Goal: Check status: Check status

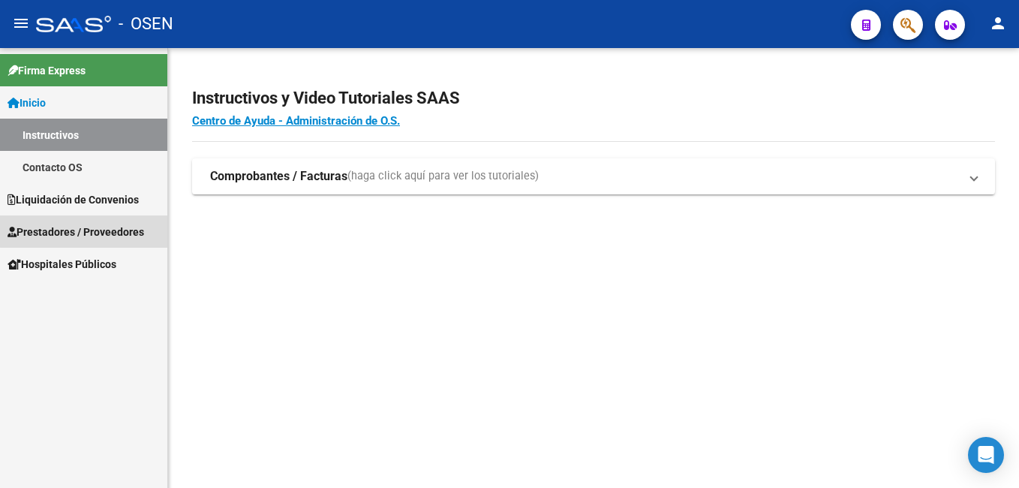
click at [115, 230] on span "Prestadores / Proveedores" at bounding box center [76, 232] width 137 height 17
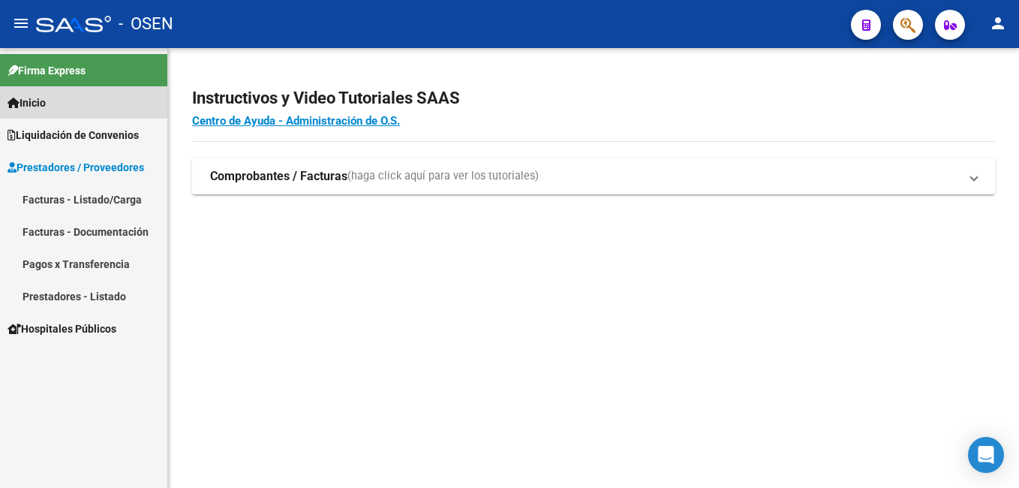
click at [38, 101] on span "Inicio" at bounding box center [27, 103] width 38 height 17
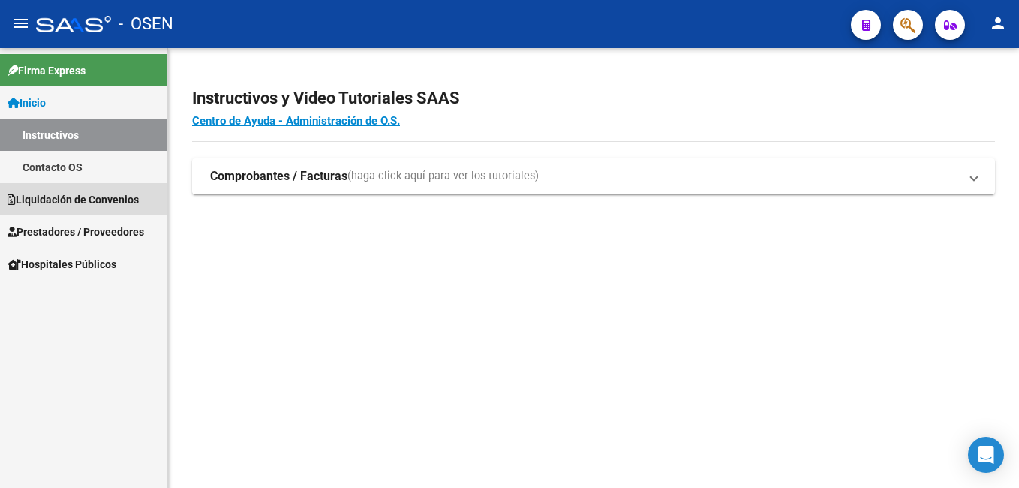
click at [103, 200] on span "Liquidación de Convenios" at bounding box center [73, 199] width 131 height 17
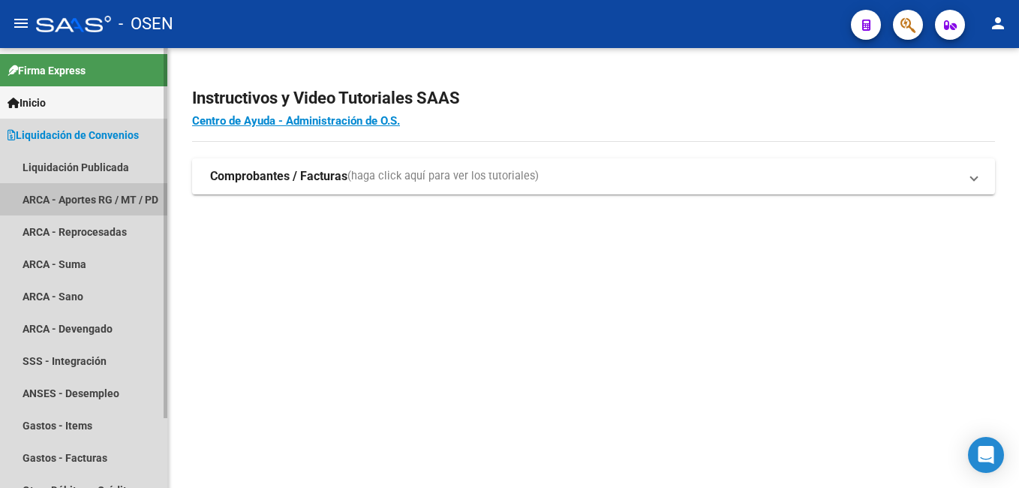
click at [100, 189] on link "ARCA - Aportes RG / MT / PD" at bounding box center [83, 199] width 167 height 32
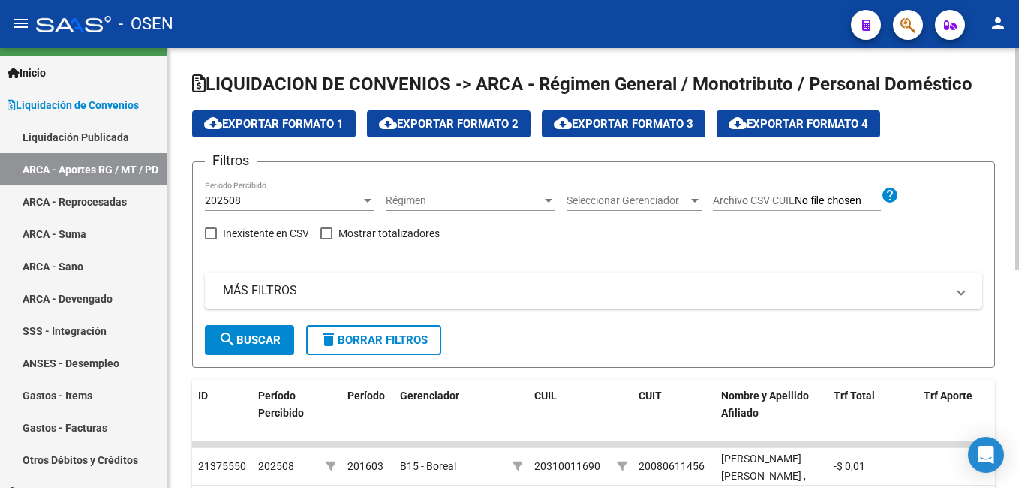
scroll to position [60, 0]
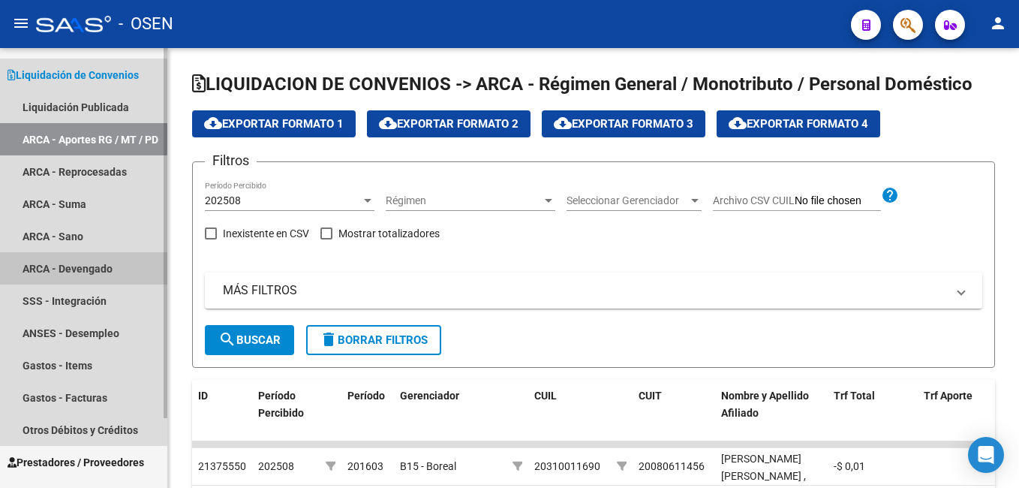
click at [74, 269] on link "ARCA - Devengado" at bounding box center [83, 268] width 167 height 32
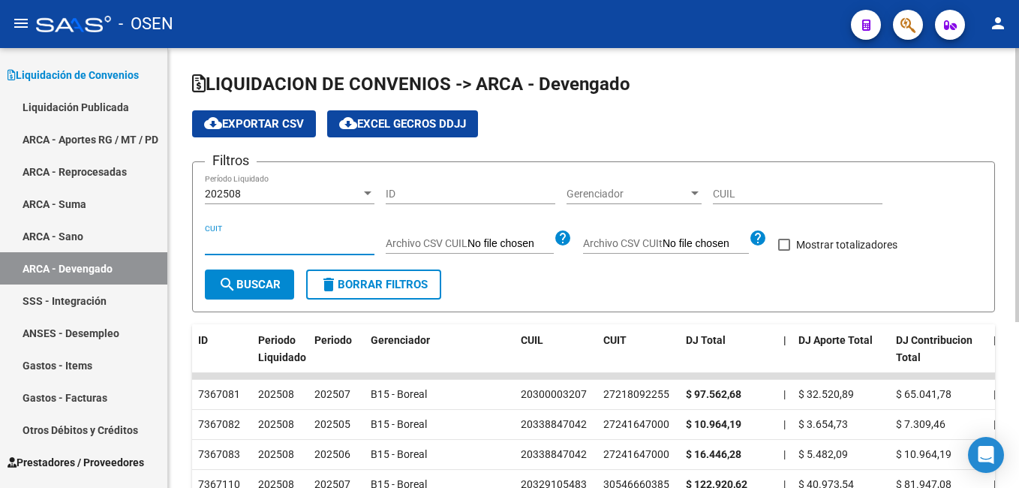
click at [209, 240] on input "CUIT" at bounding box center [290, 243] width 170 height 13
paste input "30-71124030-2"
type input "30-71124030-2"
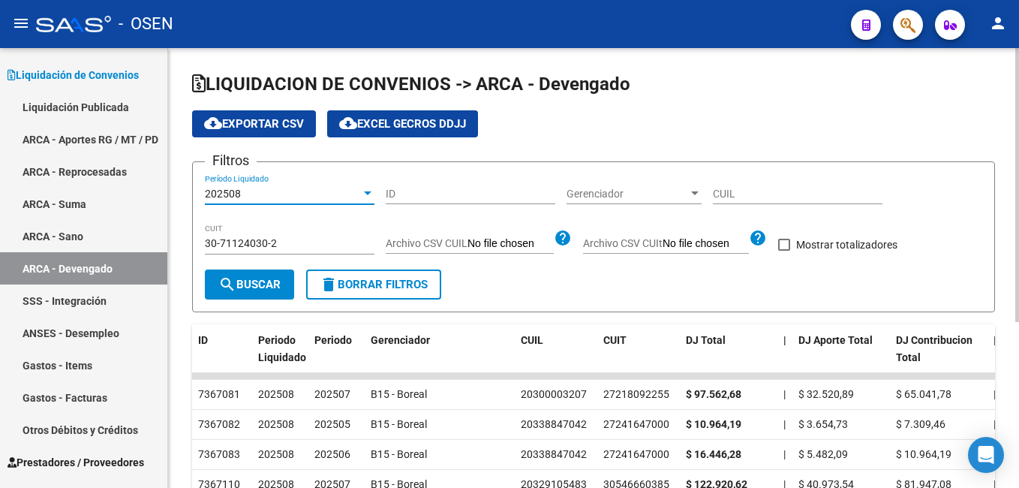
click at [365, 193] on div at bounding box center [368, 193] width 8 height 4
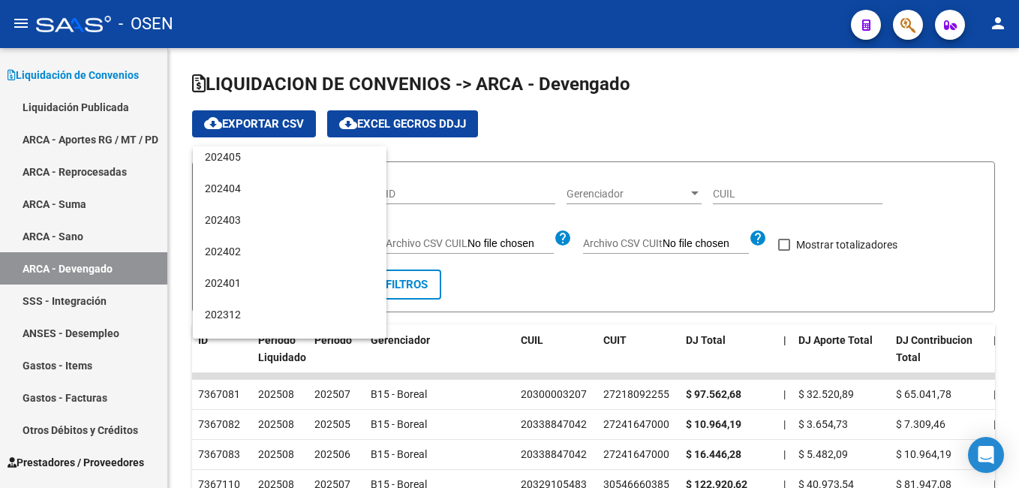
scroll to position [1037, 0]
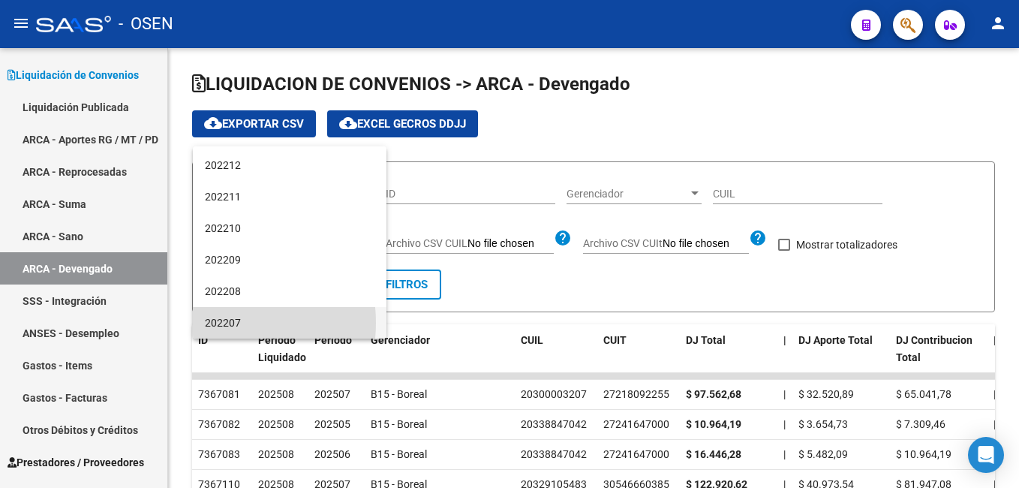
click at [214, 323] on span "202207" at bounding box center [290, 323] width 170 height 32
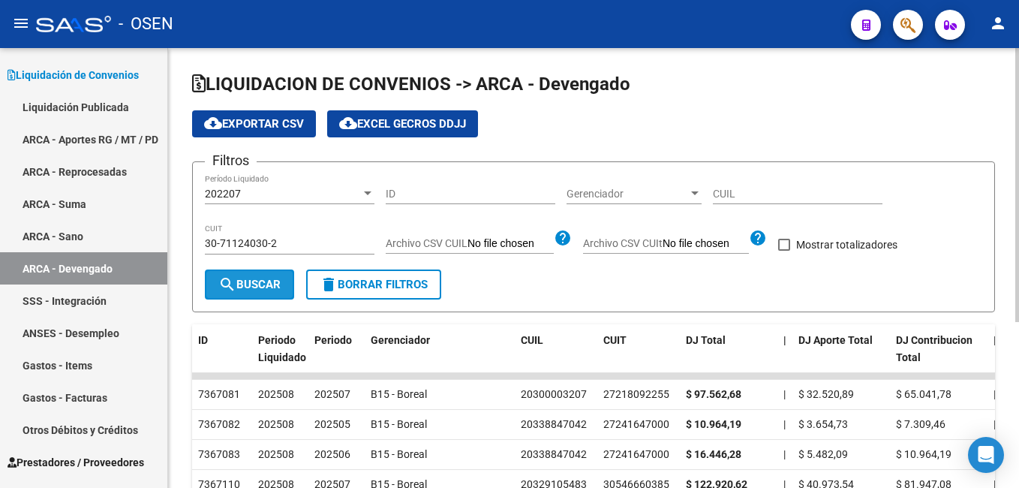
click at [269, 285] on span "search Buscar" at bounding box center [249, 285] width 62 height 14
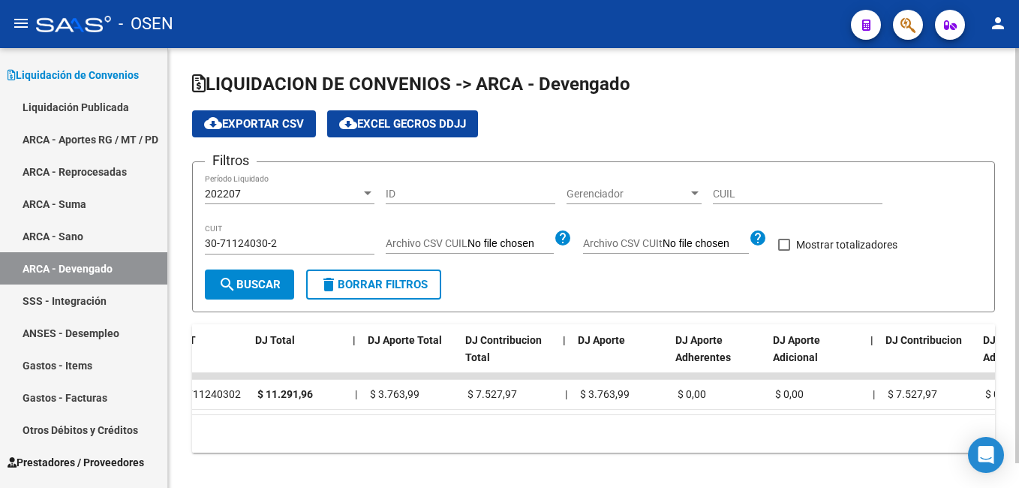
scroll to position [0, 431]
click at [368, 191] on div at bounding box center [368, 193] width 8 height 4
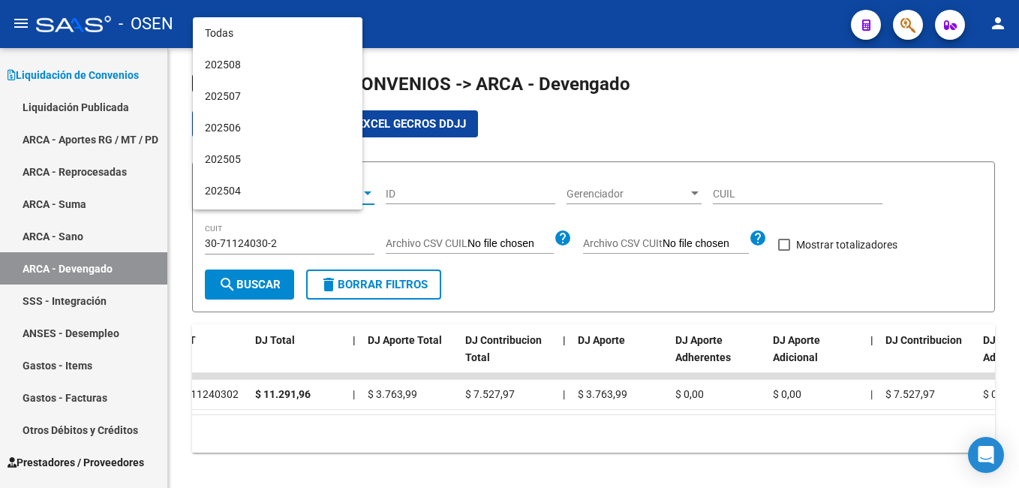
scroll to position [1037, 0]
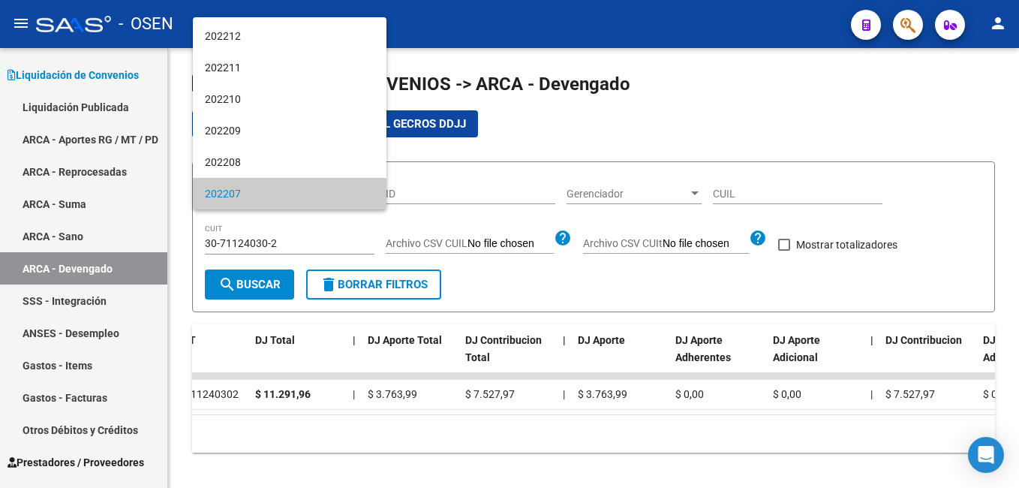
click at [800, 128] on div at bounding box center [509, 244] width 1019 height 488
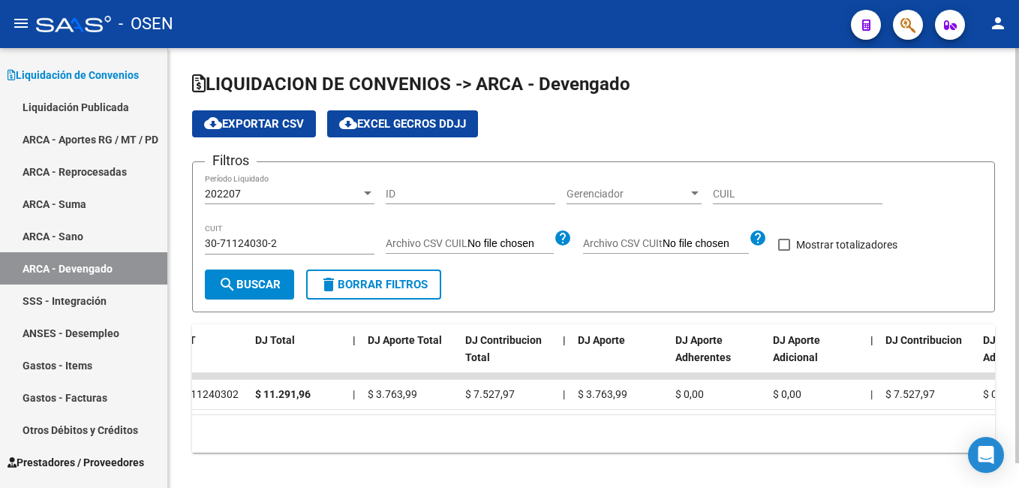
click at [679, 452] on div "10 total 1" at bounding box center [593, 434] width 803 height 38
